Goal: Task Accomplishment & Management: Manage account settings

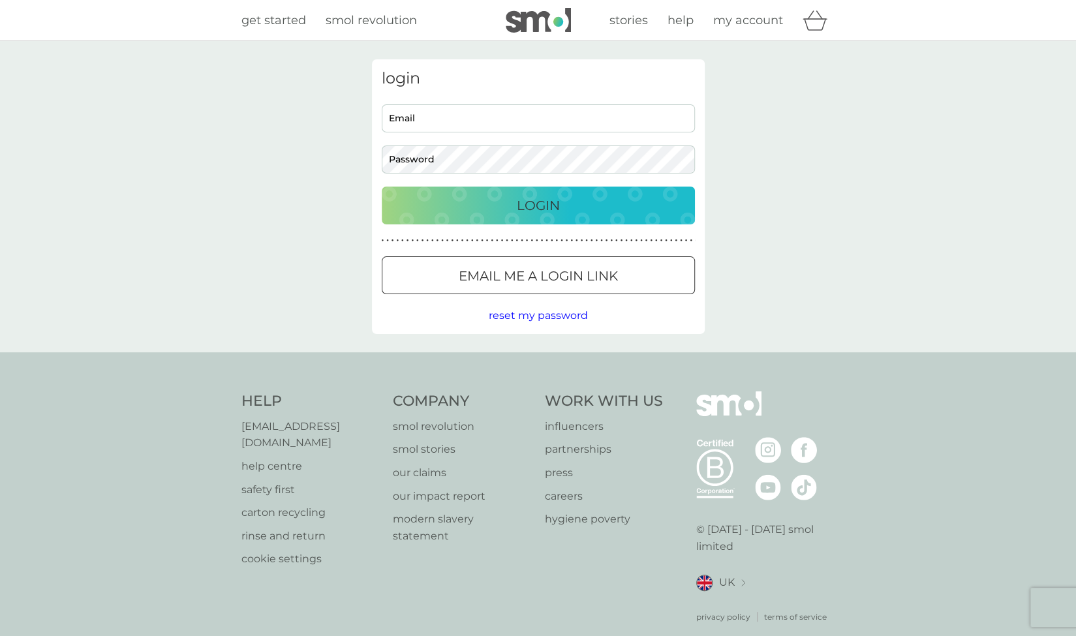
type input "[PERSON_NAME][EMAIL_ADDRESS][DOMAIN_NAME]"
click at [527, 207] on p "Login" at bounding box center [538, 205] width 43 height 21
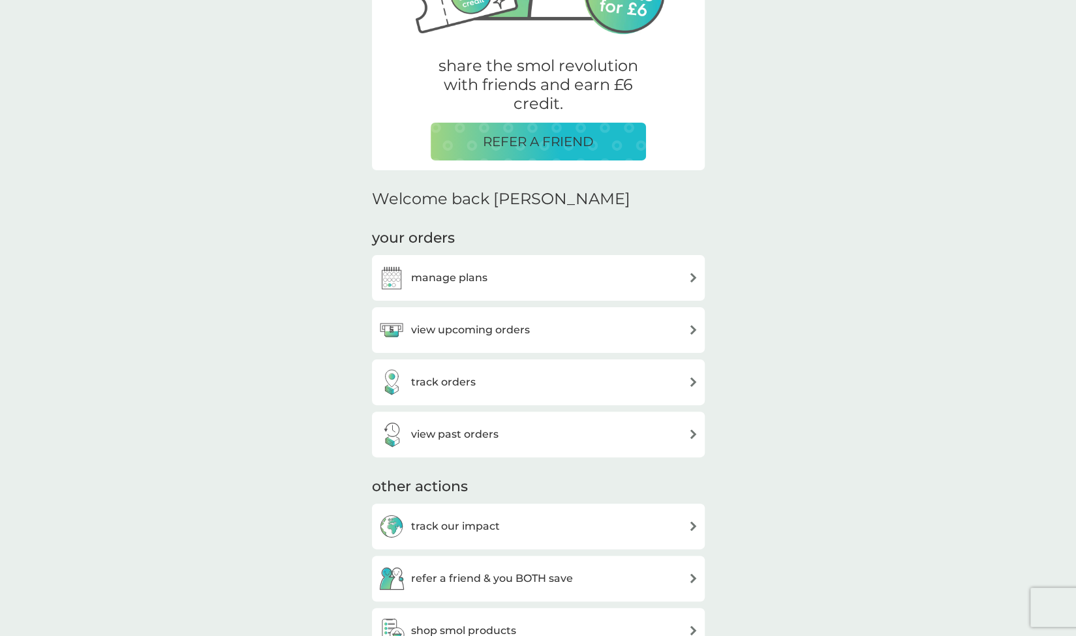
scroll to position [261, 0]
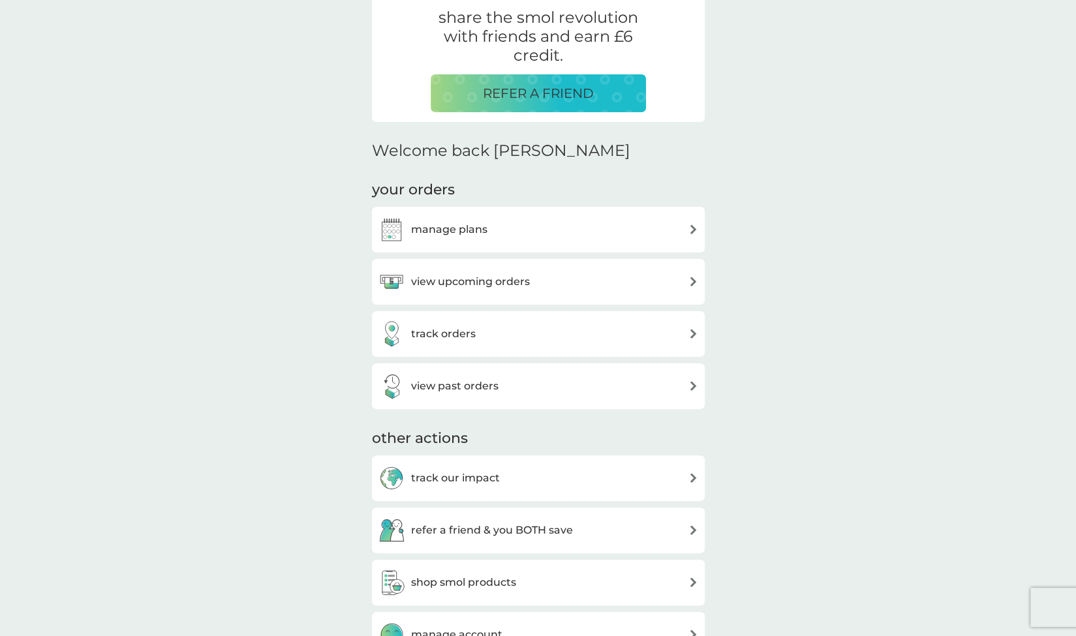
click at [681, 284] on div "view upcoming orders" at bounding box center [539, 282] width 320 height 26
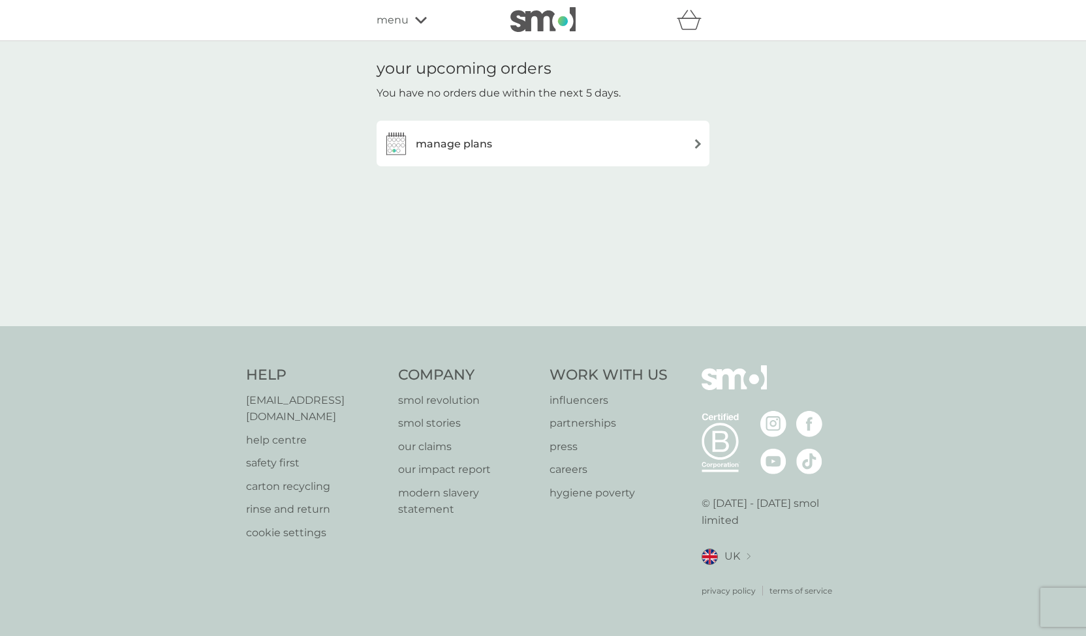
click at [466, 142] on h3 "manage plans" at bounding box center [454, 144] width 76 height 17
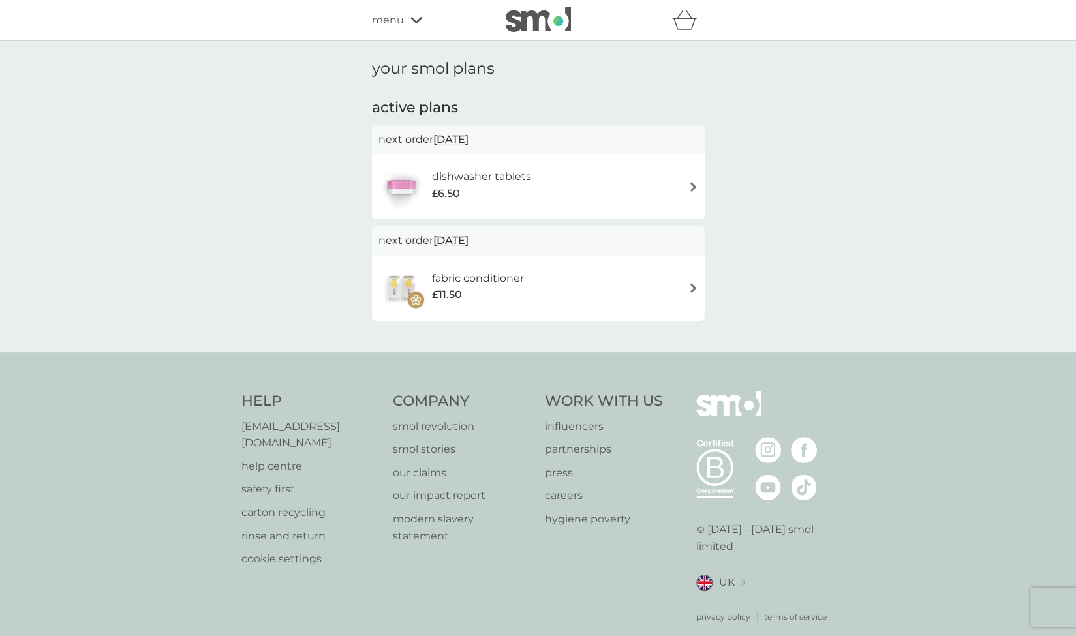
click at [522, 187] on div "£6.50" at bounding box center [480, 193] width 99 height 17
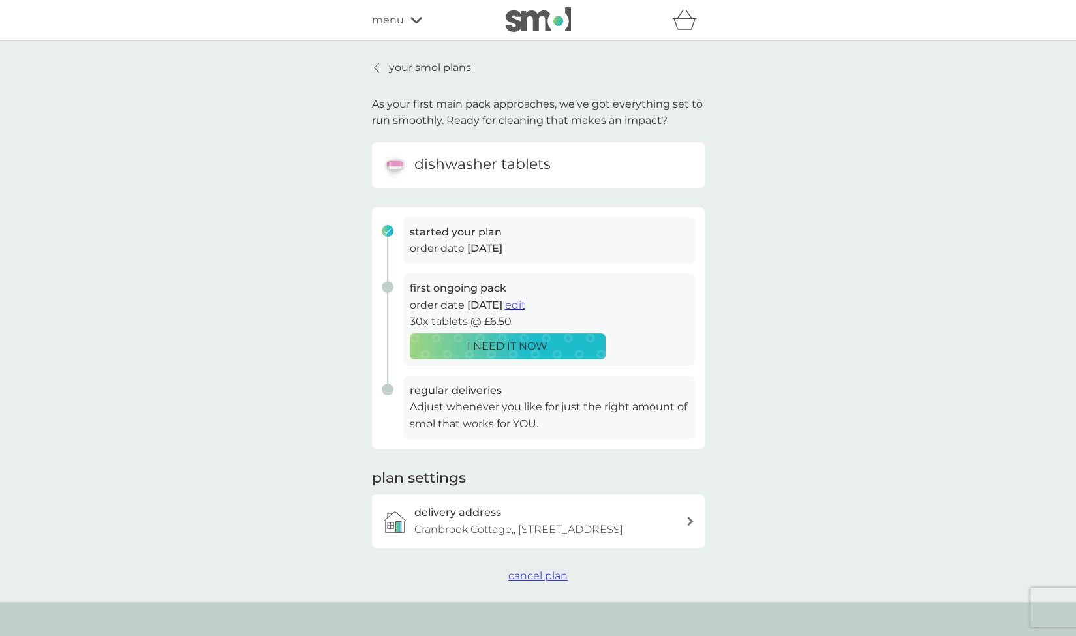
click at [513, 351] on p "I NEED IT NOW" at bounding box center [507, 346] width 80 height 17
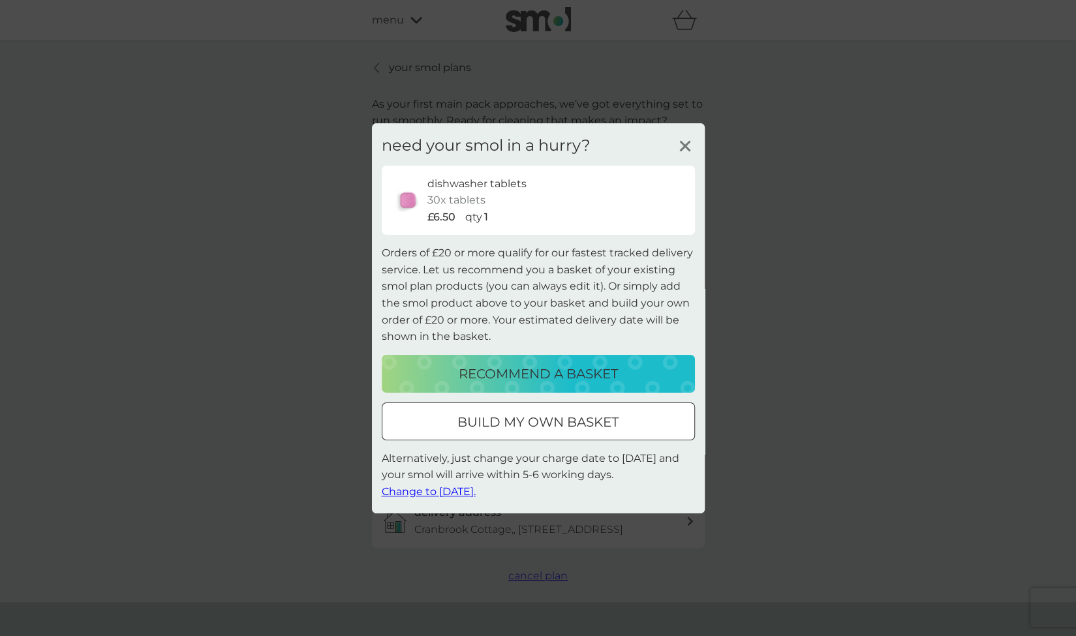
click at [689, 143] on line at bounding box center [685, 146] width 10 height 10
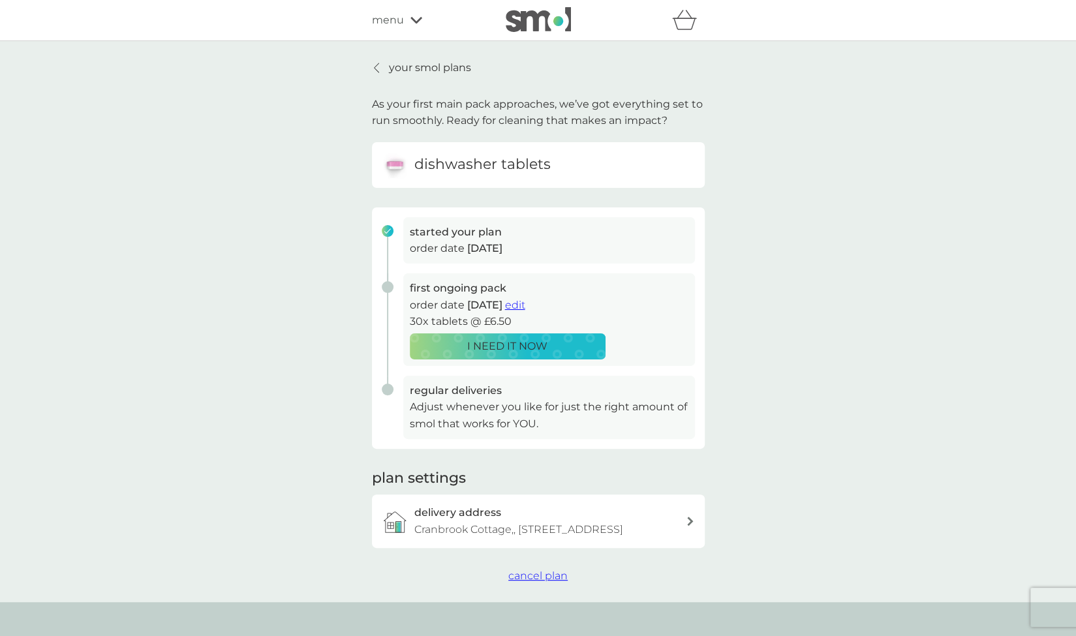
click at [514, 341] on p "I NEED IT NOW" at bounding box center [507, 346] width 80 height 17
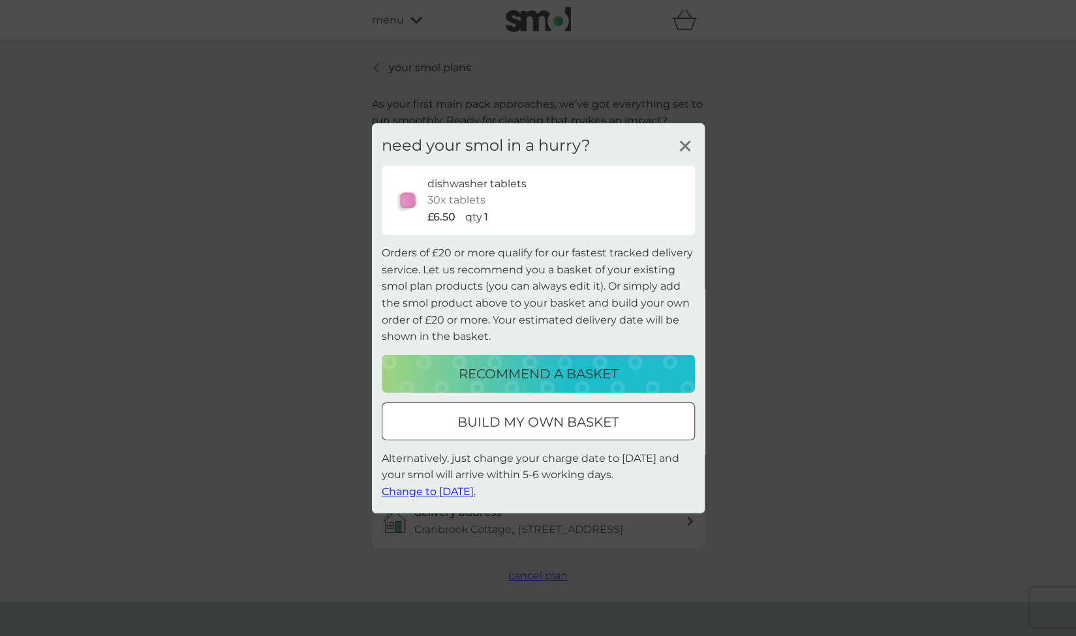
click at [471, 491] on span "Change to tomorrow." at bounding box center [429, 492] width 94 height 12
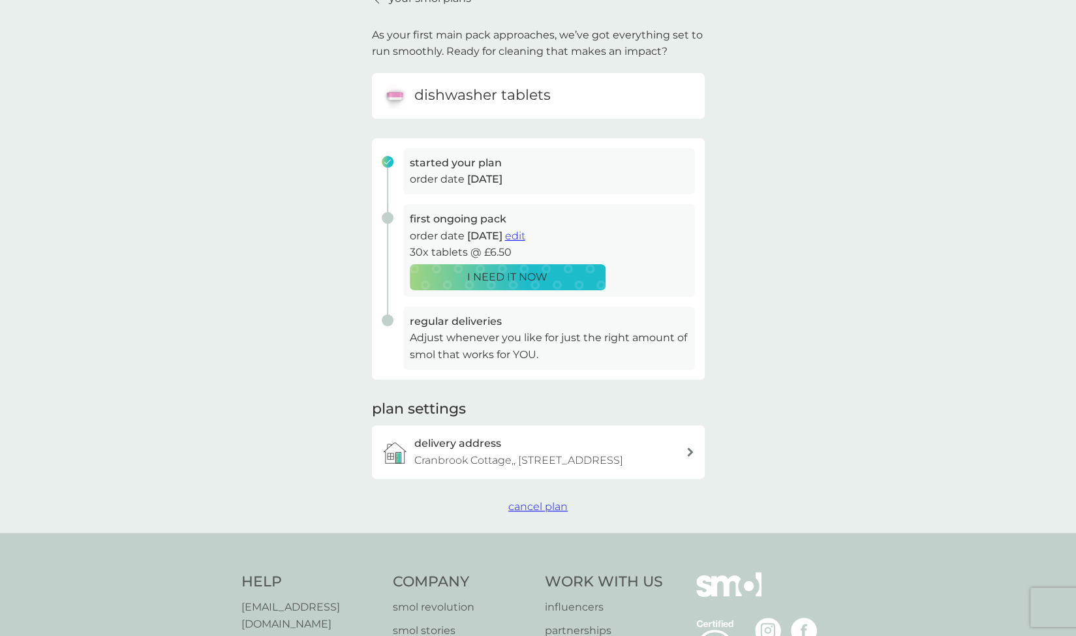
scroll to position [65, 0]
